Goal: Task Accomplishment & Management: Manage account settings

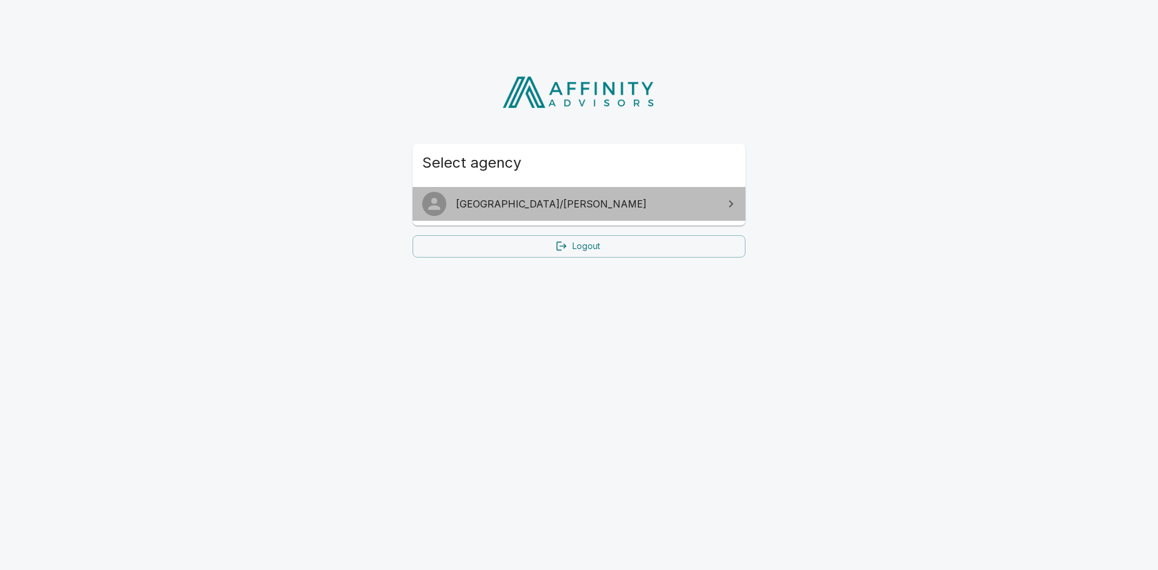
drag, startPoint x: 611, startPoint y: 204, endPoint x: 637, endPoint y: 208, distance: 26.3
click at [611, 204] on span "[GEOGRAPHIC_DATA]/[PERSON_NAME]" at bounding box center [586, 204] width 261 height 14
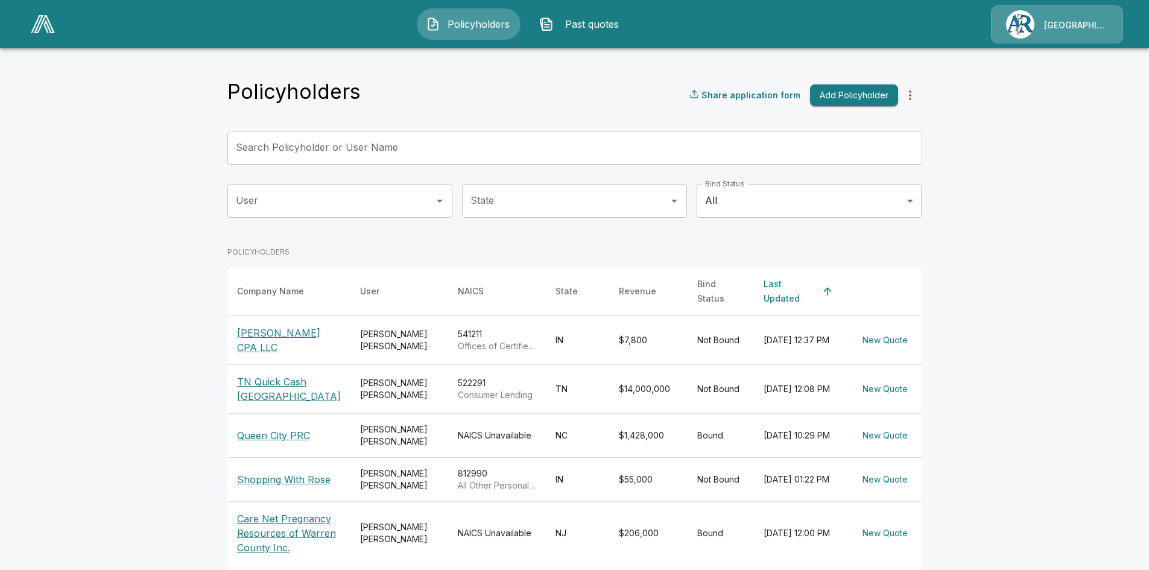
click at [1080, 19] on p "[GEOGRAPHIC_DATA]/[PERSON_NAME]" at bounding box center [1076, 25] width 64 height 12
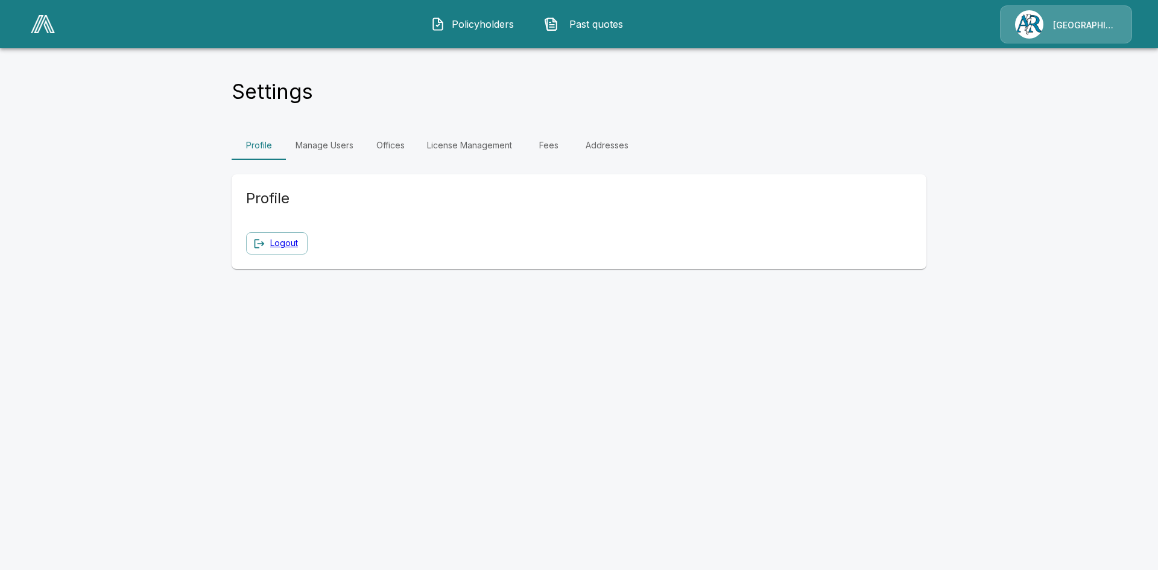
click at [325, 143] on link "Manage Users" at bounding box center [324, 145] width 77 height 29
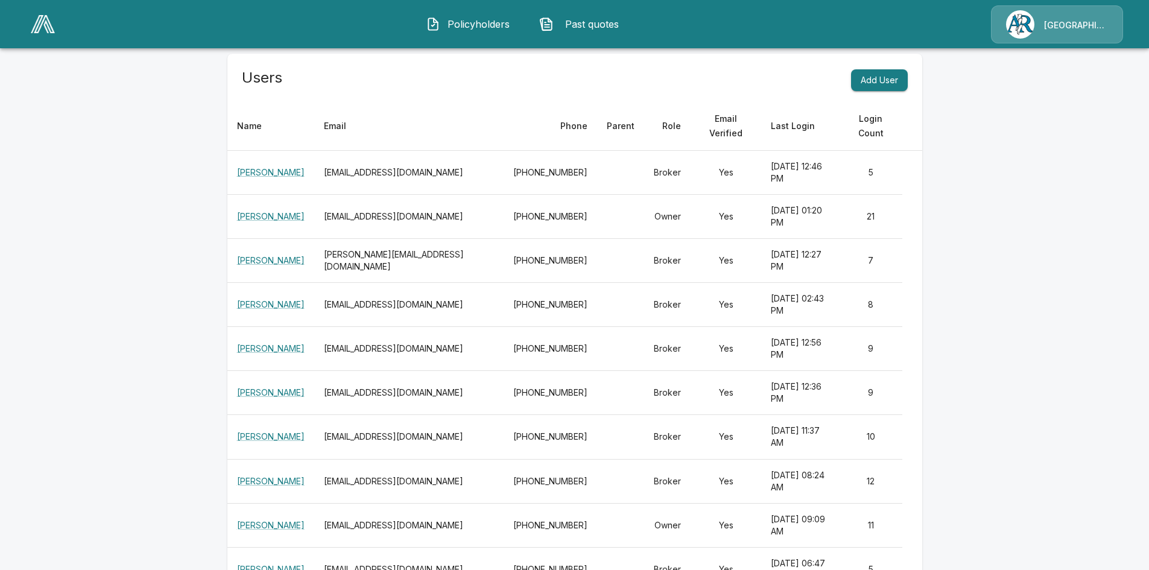
scroll to position [181, 0]
